Goal: Navigation & Orientation: Find specific page/section

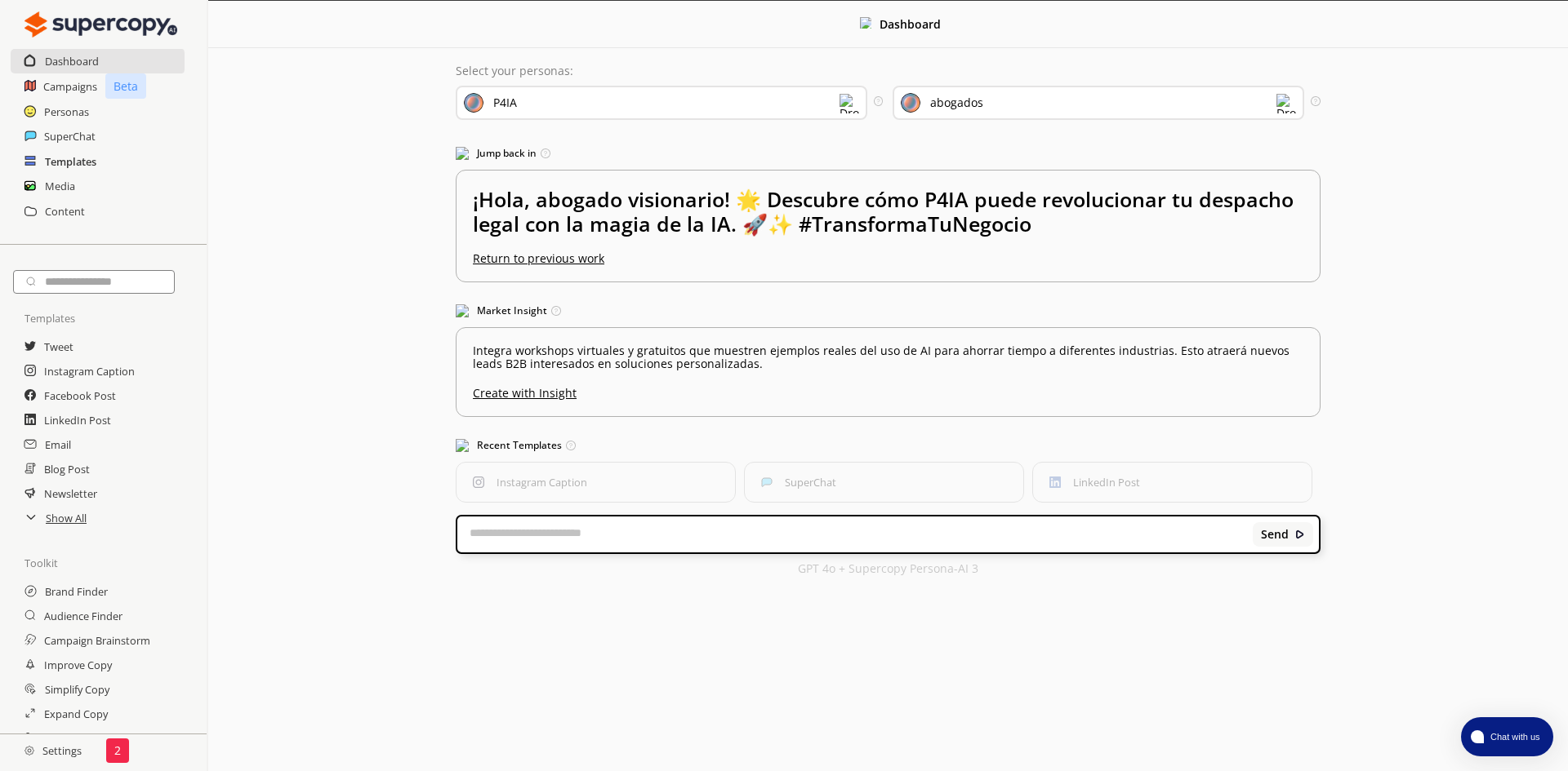
click at [93, 162] on h2 "Templates" at bounding box center [71, 162] width 52 height 24
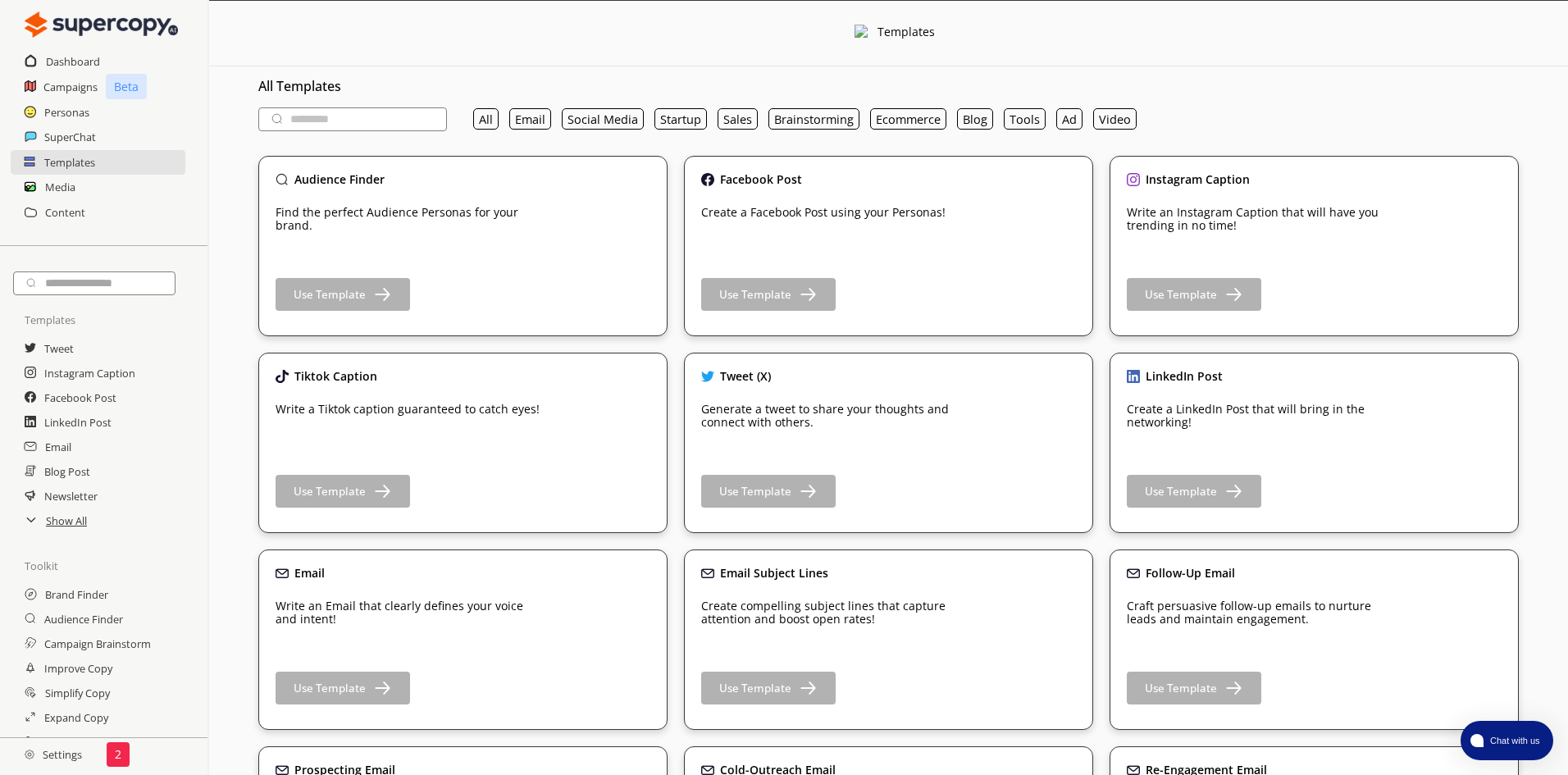
click at [94, 116] on div "Personas" at bounding box center [104, 112] width 208 height 25
click at [78, 109] on h2 "Personas" at bounding box center [67, 112] width 46 height 25
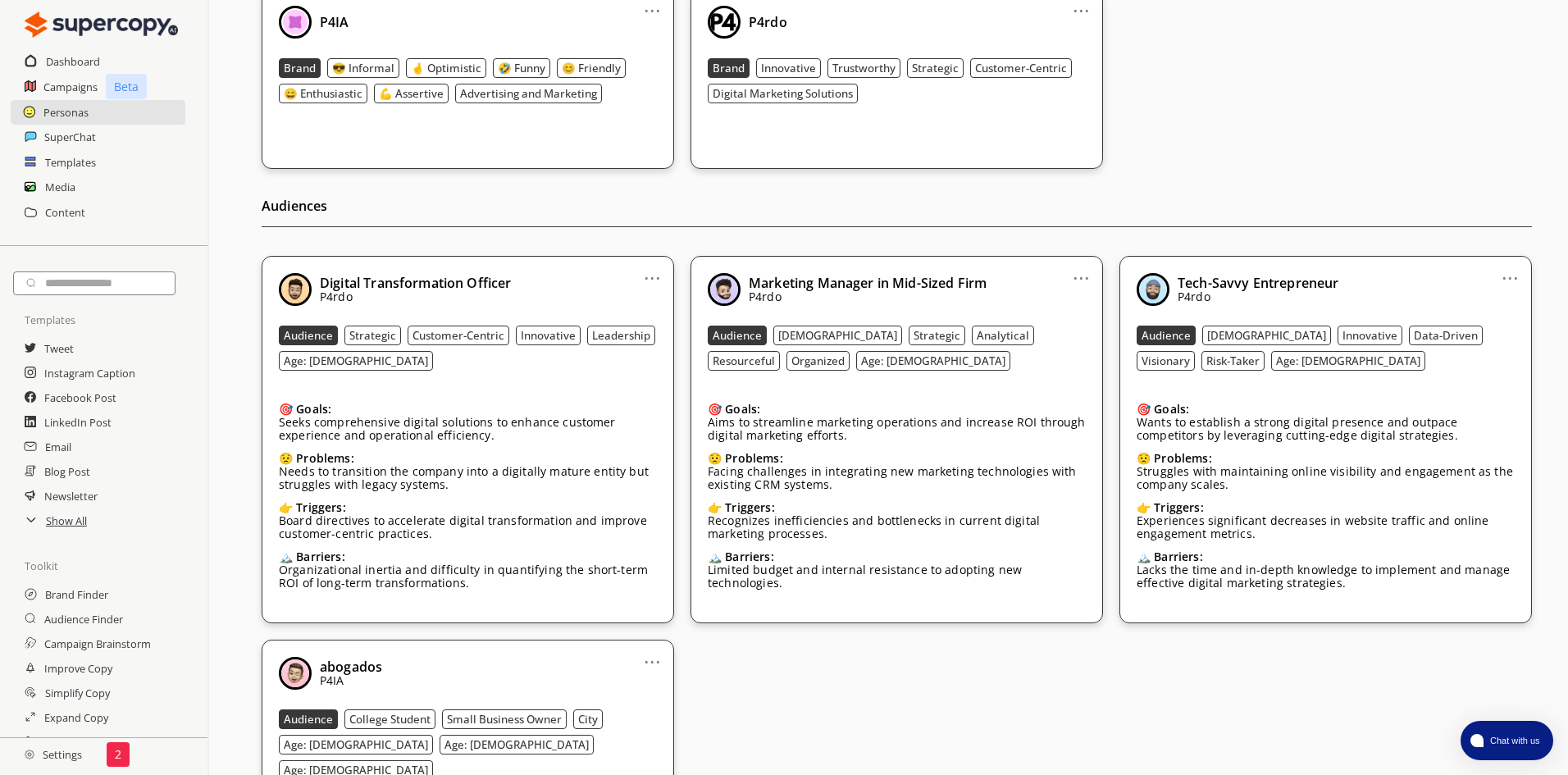
scroll to position [70, 0]
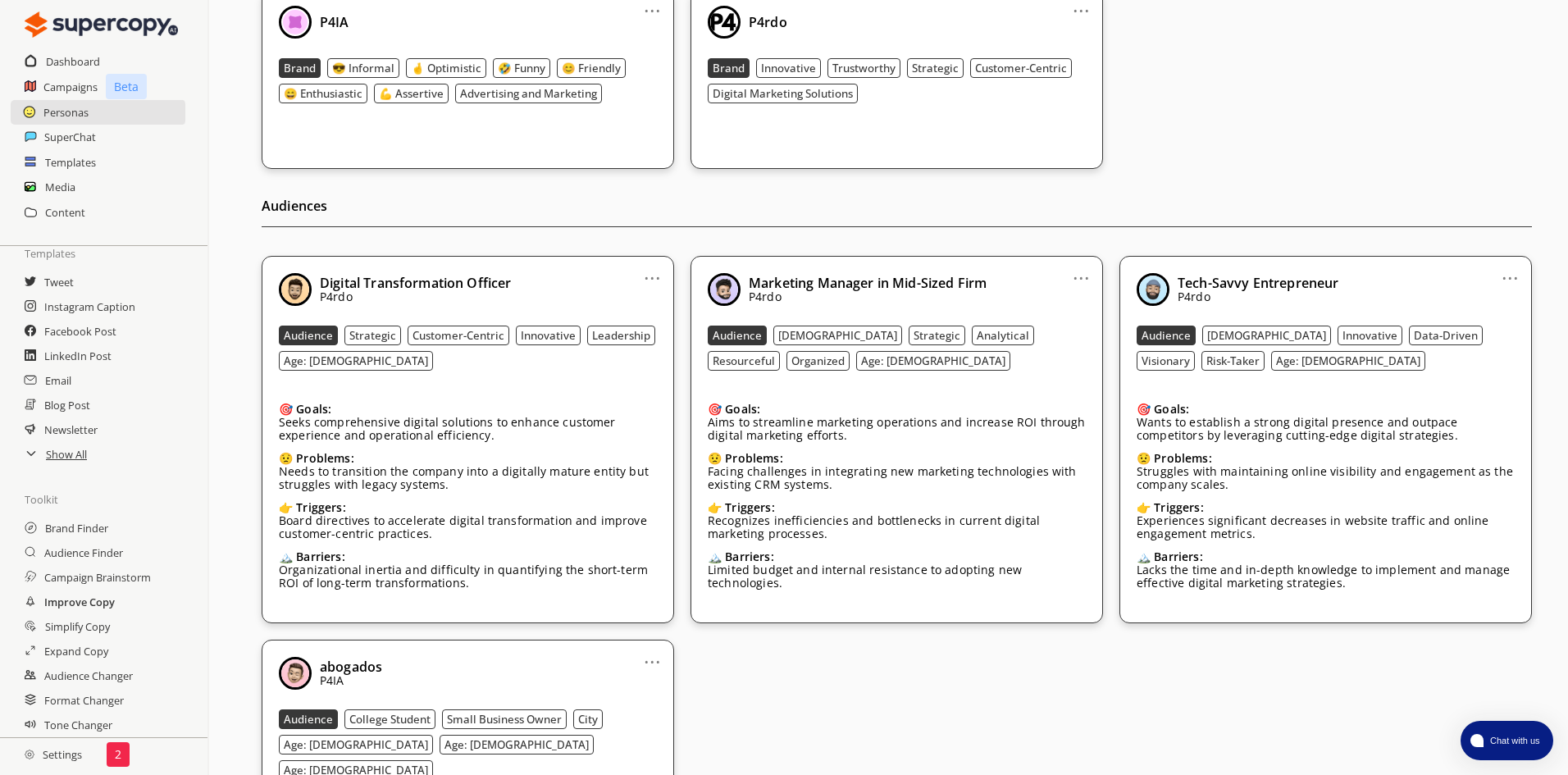
click at [94, 599] on h2 "Improve Copy" at bounding box center [79, 602] width 71 height 25
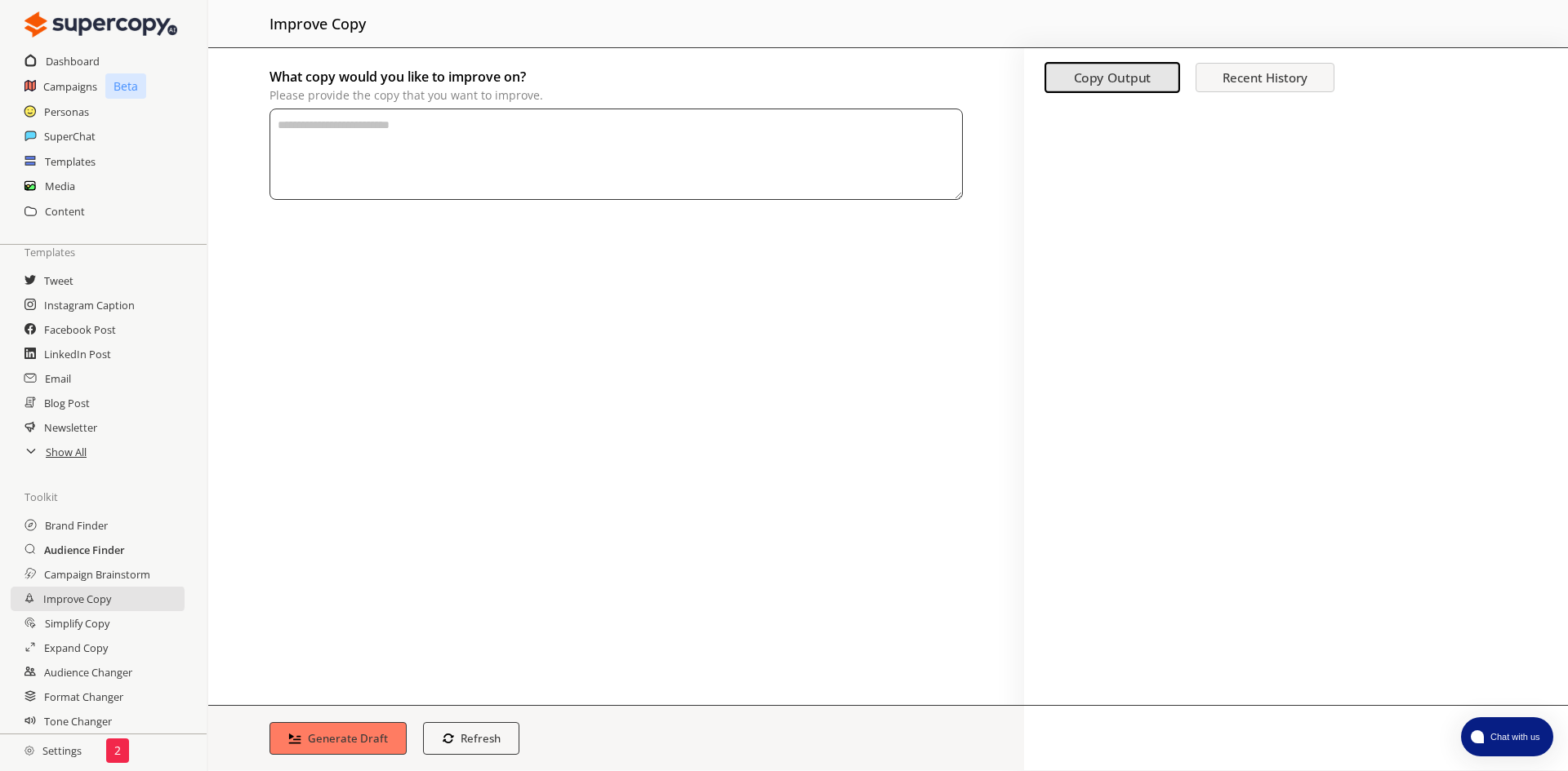
click at [94, 553] on h2 "Audience Finder" at bounding box center [85, 550] width 81 height 24
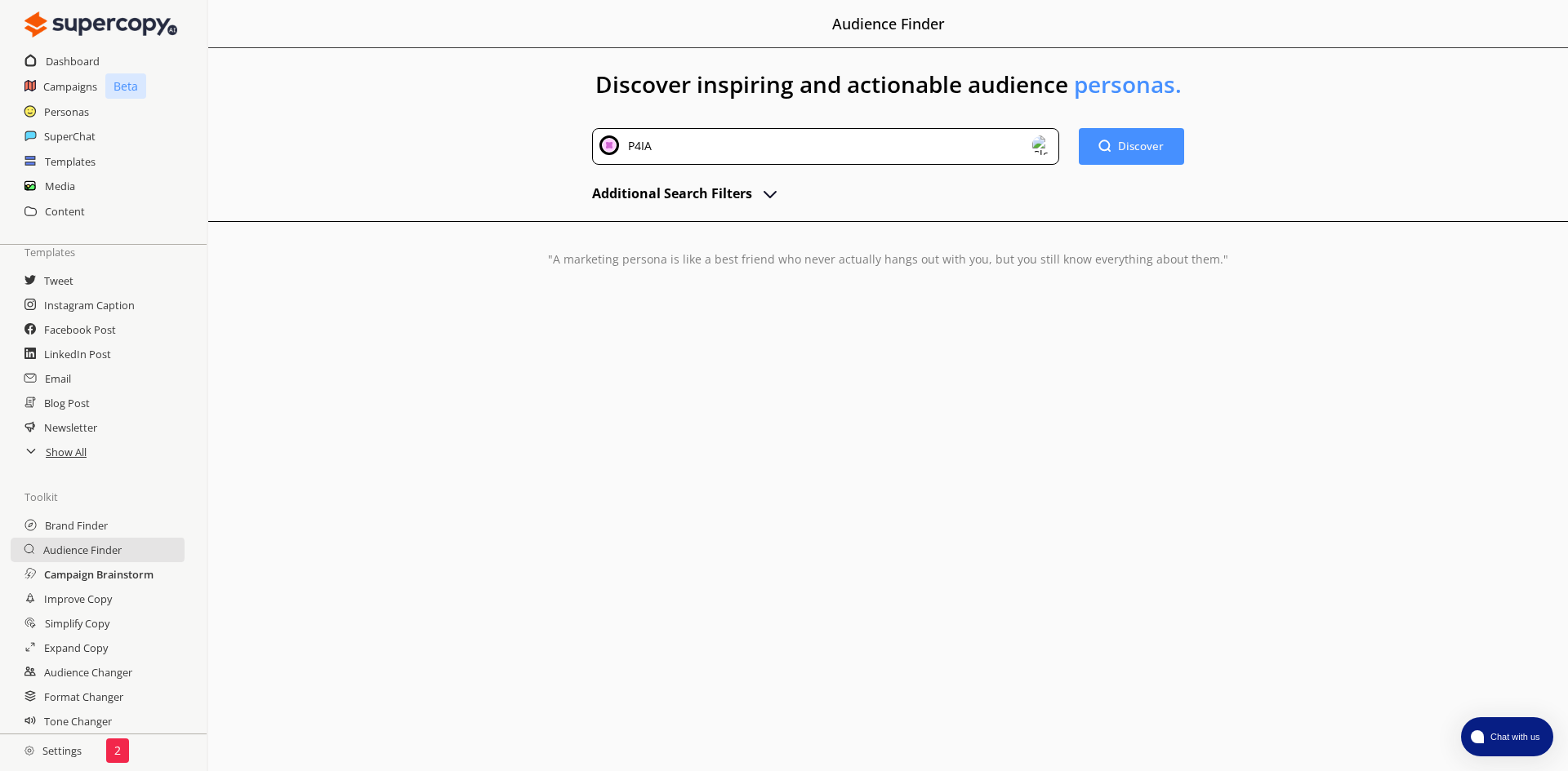
click at [95, 581] on h2 "Campaign Brainstorm" at bounding box center [99, 574] width 109 height 24
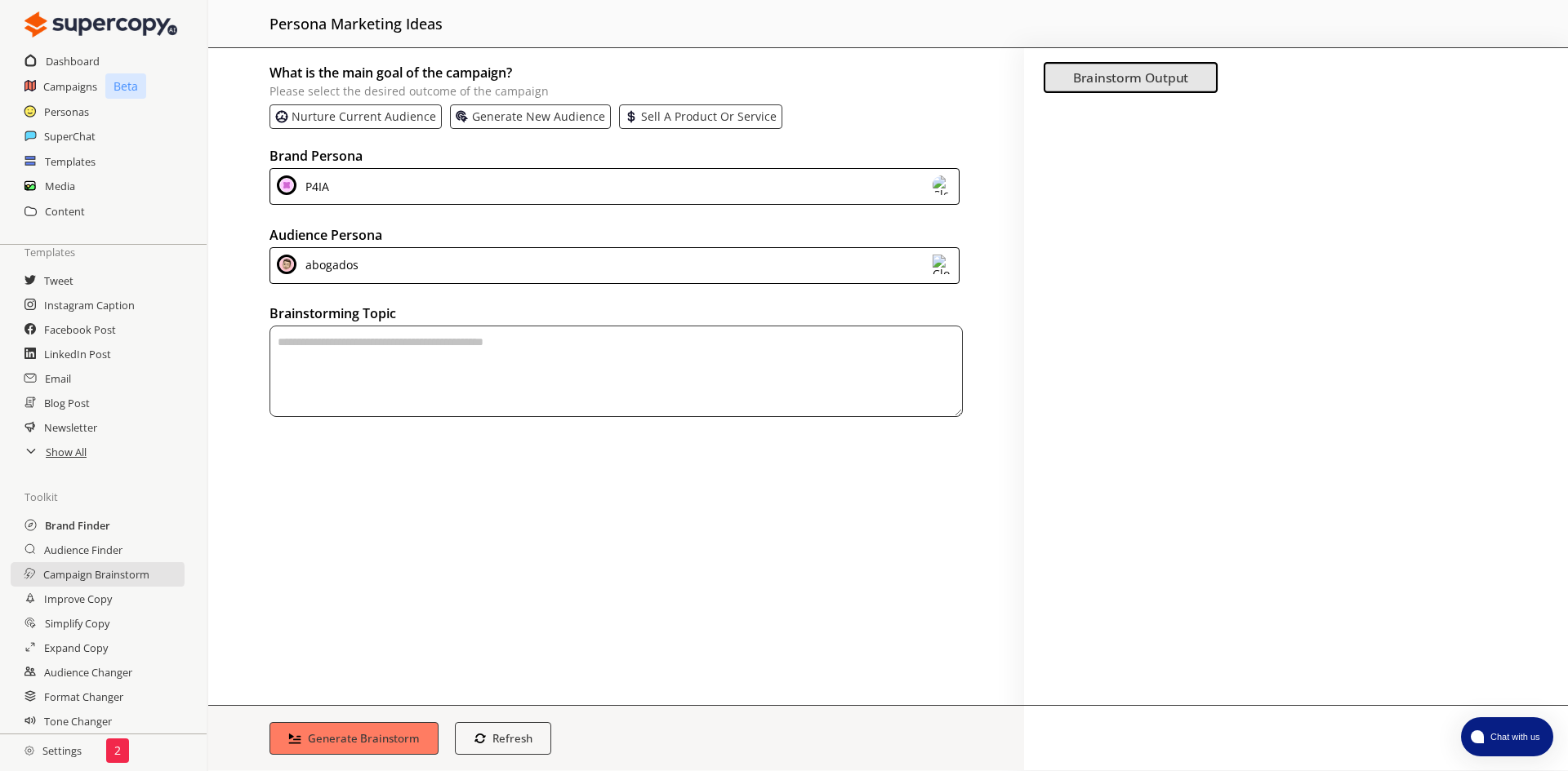
click at [94, 525] on h2 "Brand Finder" at bounding box center [77, 526] width 65 height 24
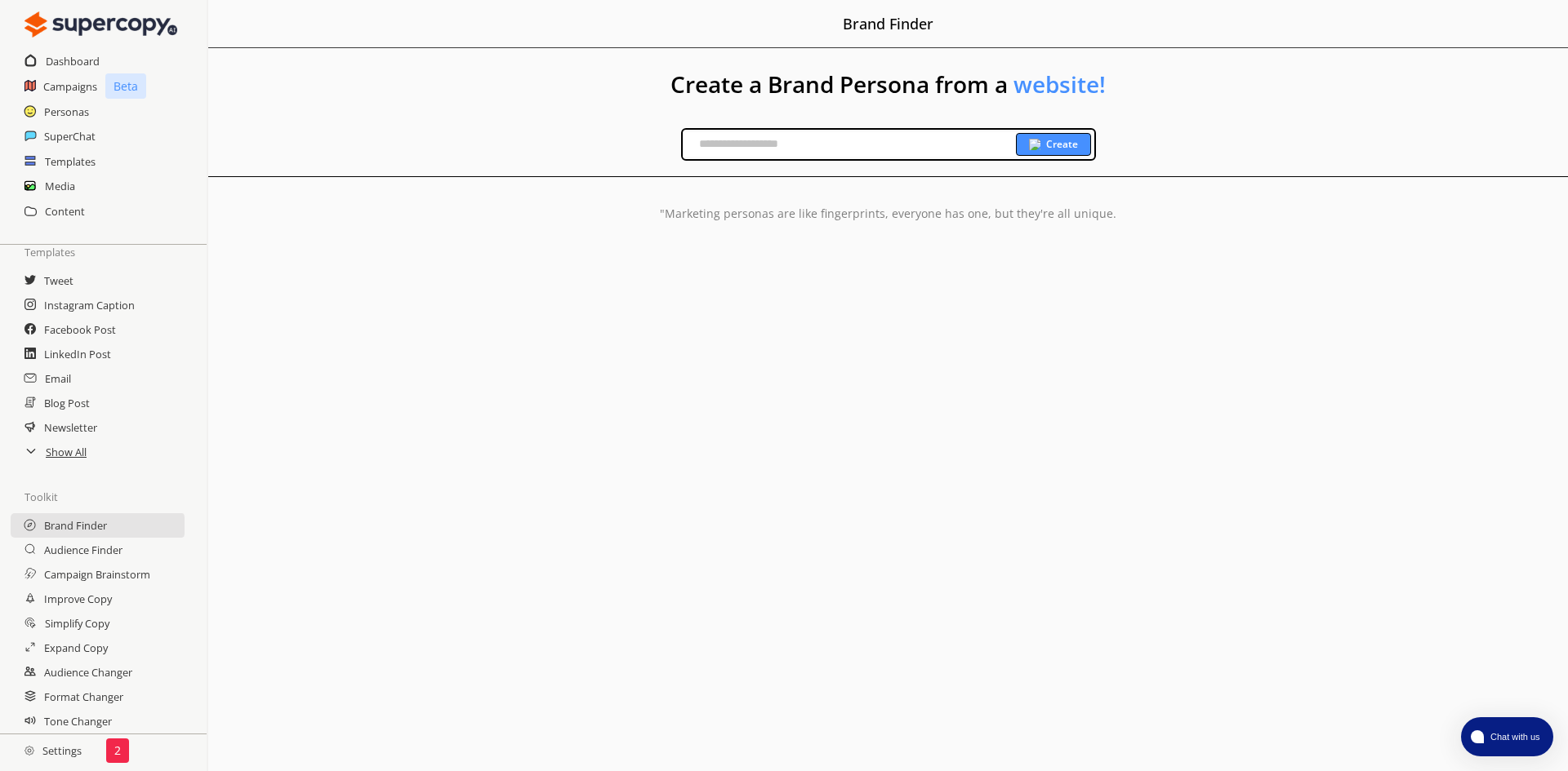
click at [25, 448] on icon at bounding box center [31, 450] width 13 height 13
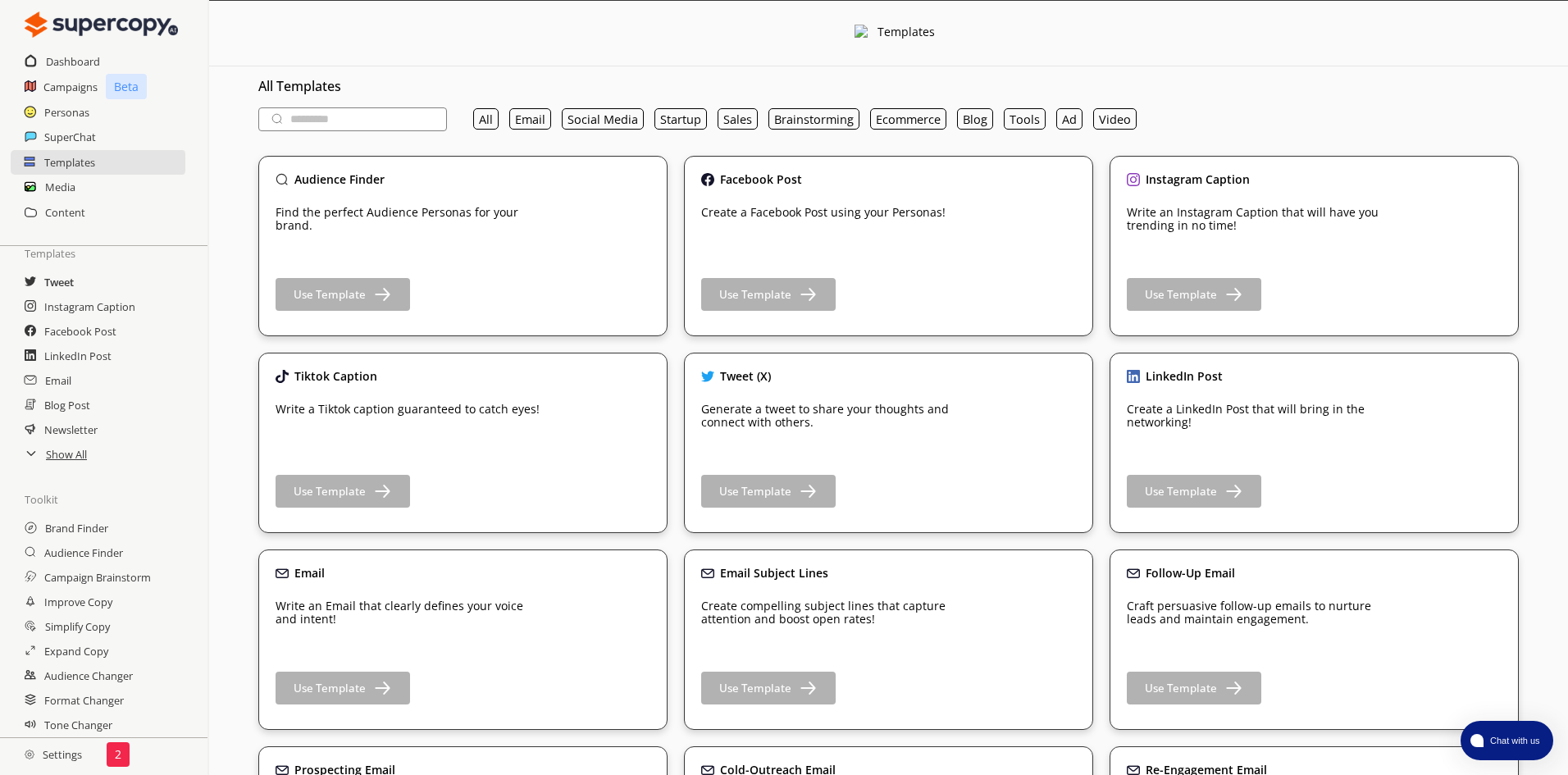
click at [45, 284] on h2 "Tweet" at bounding box center [59, 283] width 29 height 25
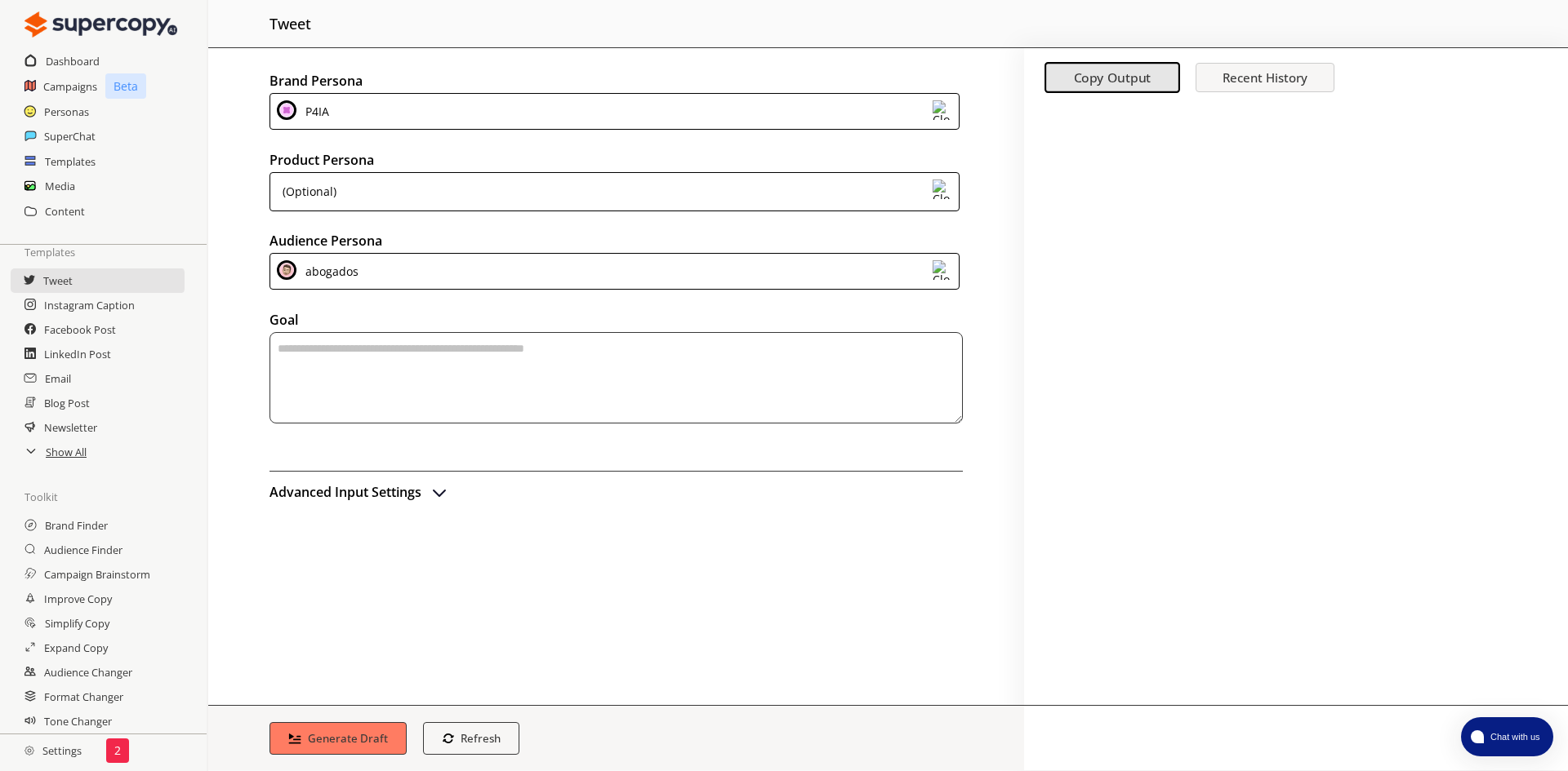
click at [778, 270] on div "abogados" at bounding box center [613, 271] width 689 height 37
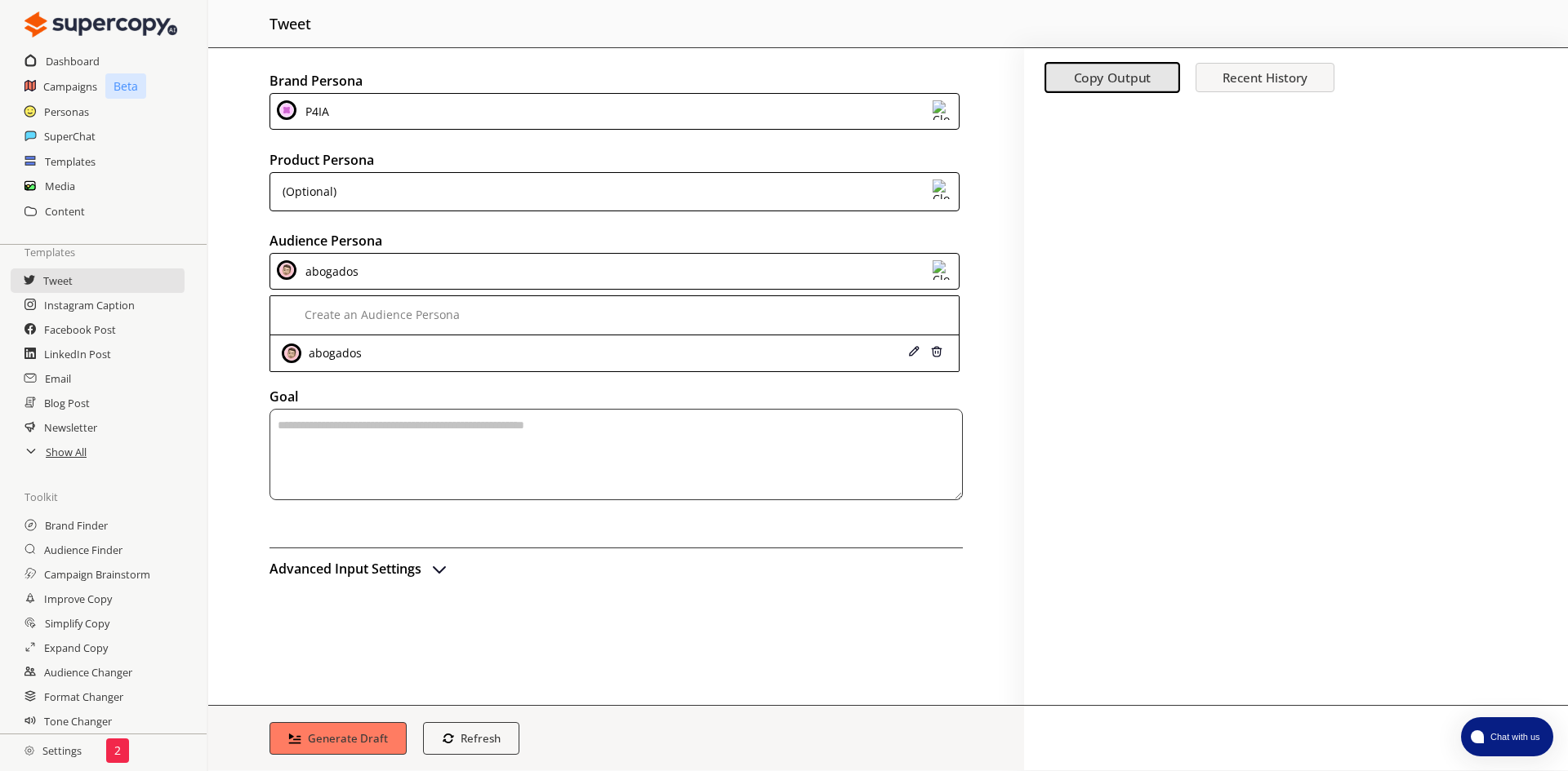
click at [778, 270] on div "abogados" at bounding box center [613, 271] width 689 height 37
